Goal: Information Seeking & Learning: Learn about a topic

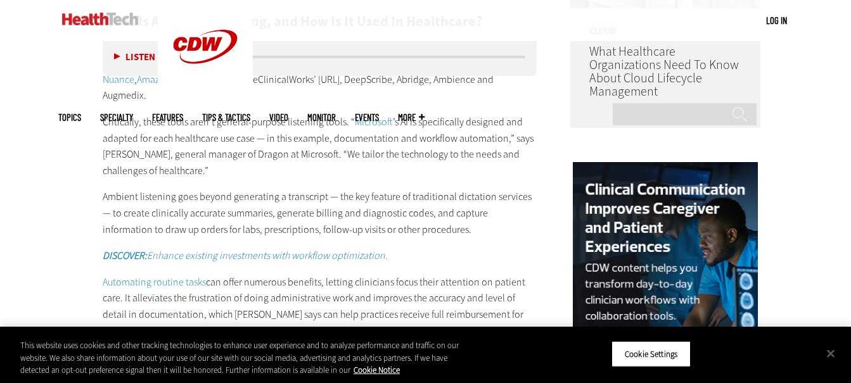
scroll to position [1149, 0]
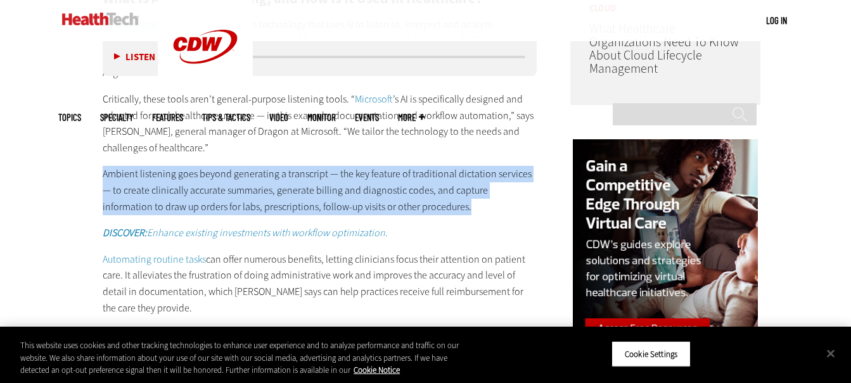
drag, startPoint x: 103, startPoint y: 153, endPoint x: 435, endPoint y: 182, distance: 333.2
click at [435, 182] on p "Ambient listening goes beyond generating a transcript — the key feature of trad…" at bounding box center [320, 190] width 435 height 49
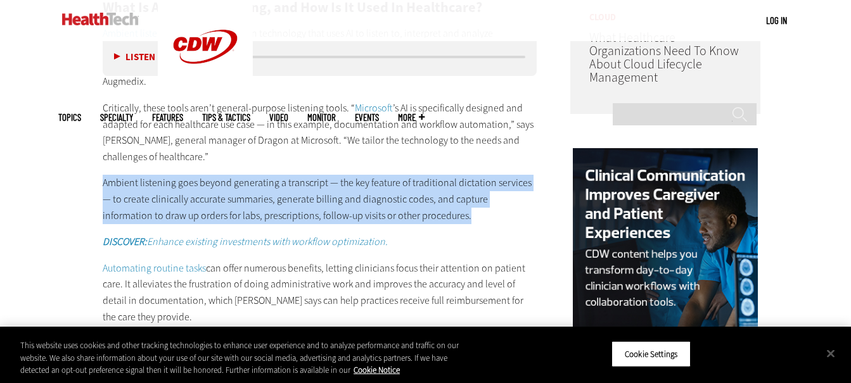
scroll to position [1140, 0]
copy p "Ambient listening goes beyond generating a transcript — the key feature of trad…"
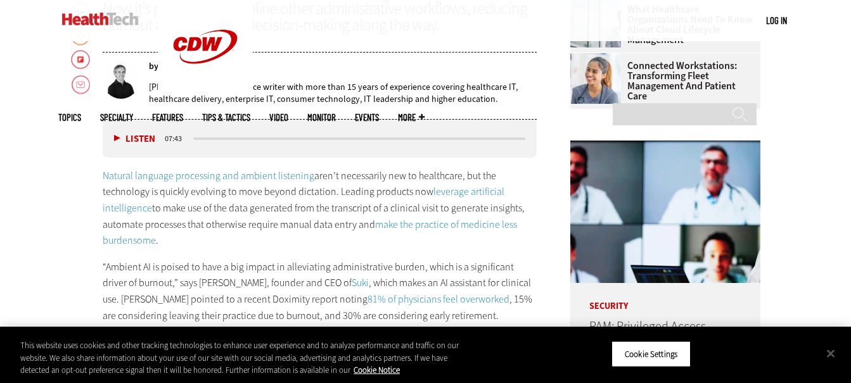
scroll to position [634, 0]
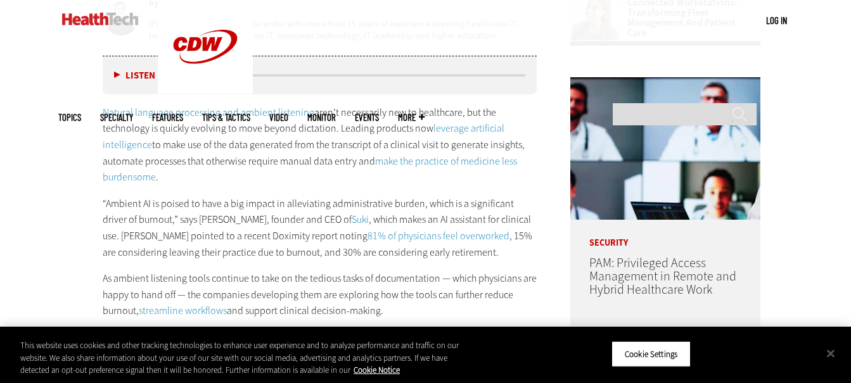
click at [367, 236] on link "81% of physicians feel overworked" at bounding box center [438, 235] width 142 height 13
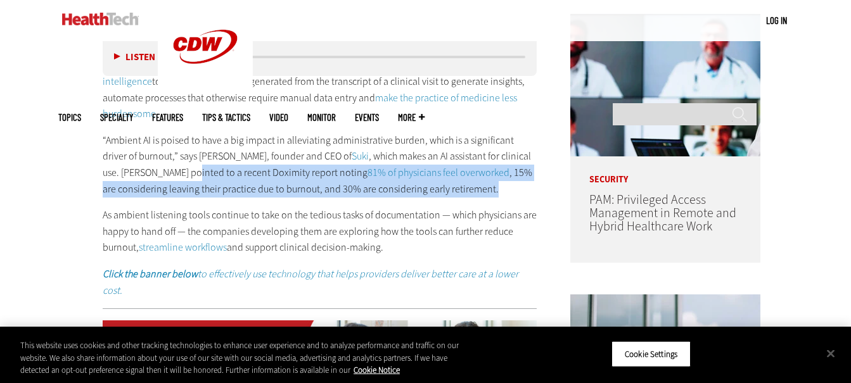
drag, startPoint x: 149, startPoint y: 170, endPoint x: 423, endPoint y: 183, distance: 274.6
click at [423, 183] on p "“Ambient AI is poised to have a big impact in alleviating administrative burden…" at bounding box center [320, 164] width 435 height 65
drag, startPoint x: 148, startPoint y: 170, endPoint x: 432, endPoint y: 188, distance: 285.0
click at [432, 188] on p "“Ambient AI is poised to have a big impact in alleviating administrative burden…" at bounding box center [320, 164] width 435 height 65
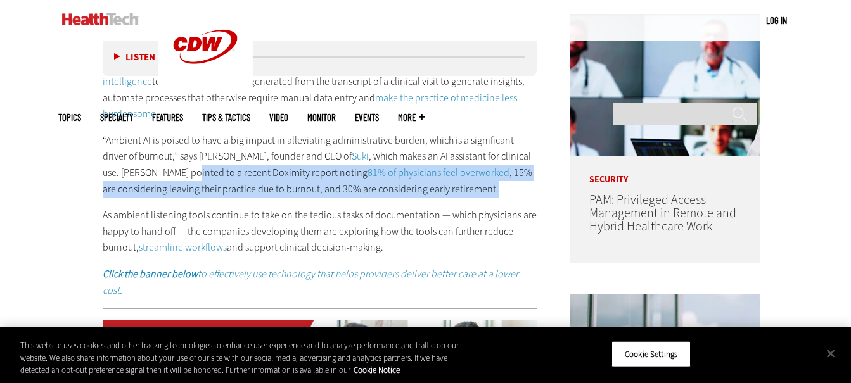
copy p "a recent Doximity report noting 81% of physicians feel overworked , 15% are con…"
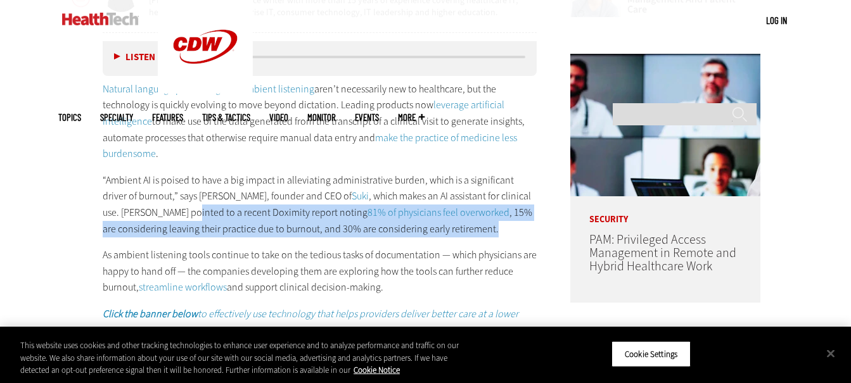
scroll to position [570, 0]
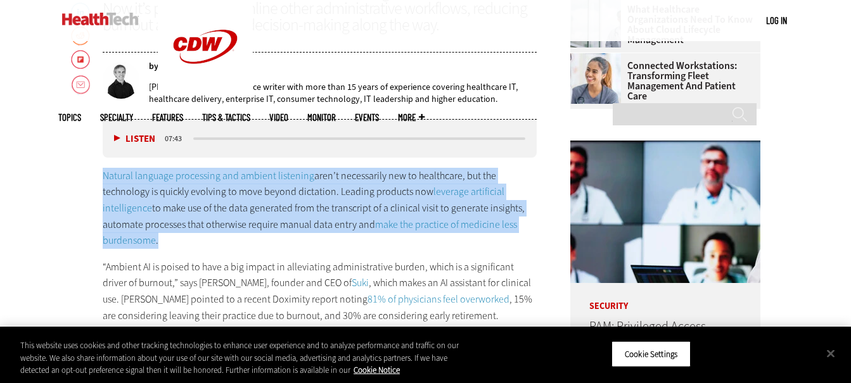
drag, startPoint x: 99, startPoint y: 174, endPoint x: 187, endPoint y: 239, distance: 110.0
copy p "Natural language processing and ambient listening aren’t necessarily new to hea…"
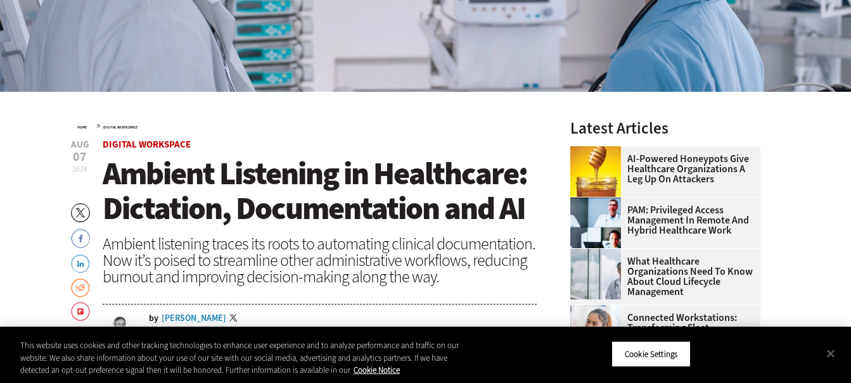
scroll to position [0, 0]
